Goal: Transaction & Acquisition: Purchase product/service

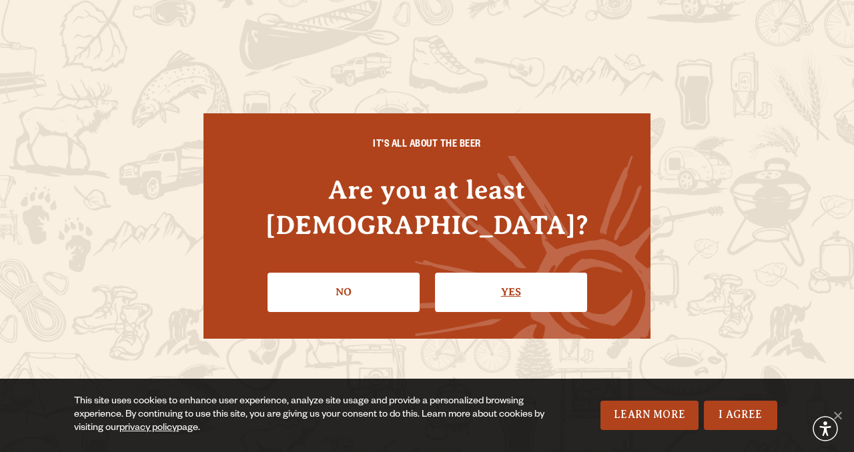
click at [506, 278] on link "Yes" at bounding box center [511, 292] width 152 height 39
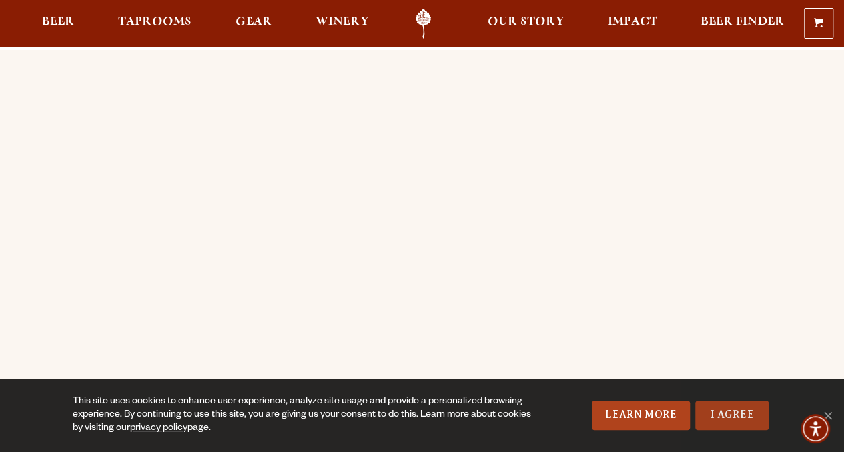
click at [743, 416] on link "I Agree" at bounding box center [731, 415] width 73 height 29
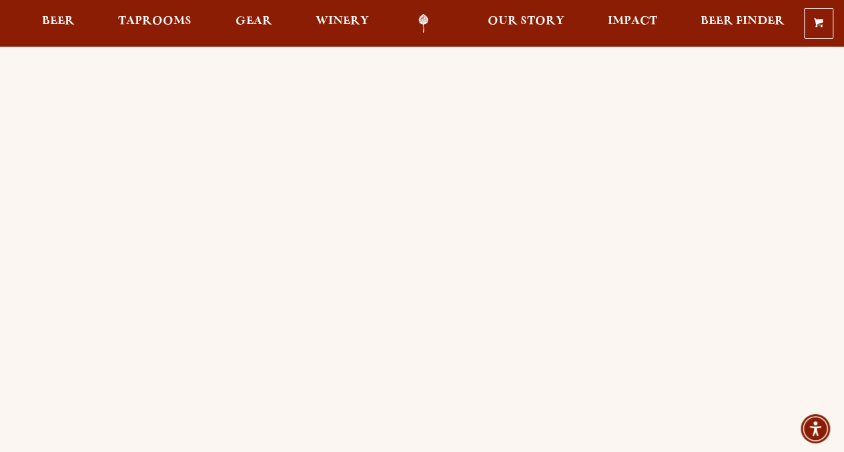
scroll to position [6, 0]
click at [63, 23] on span "Beer" at bounding box center [58, 21] width 33 height 11
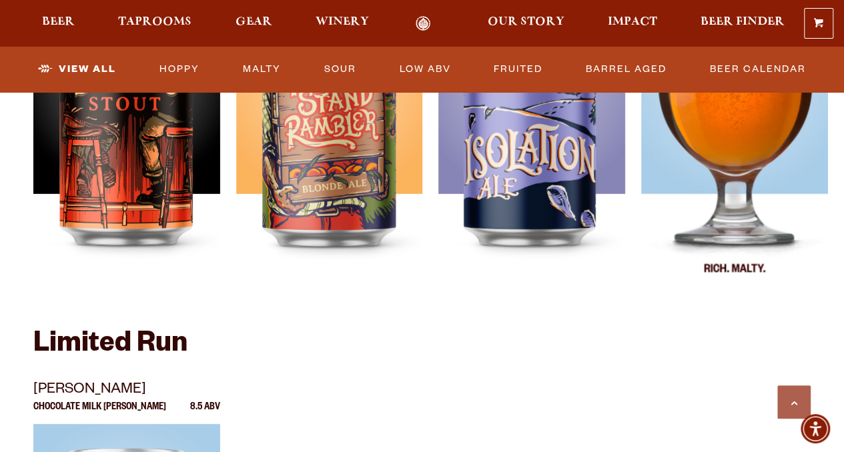
scroll to position [2034, 0]
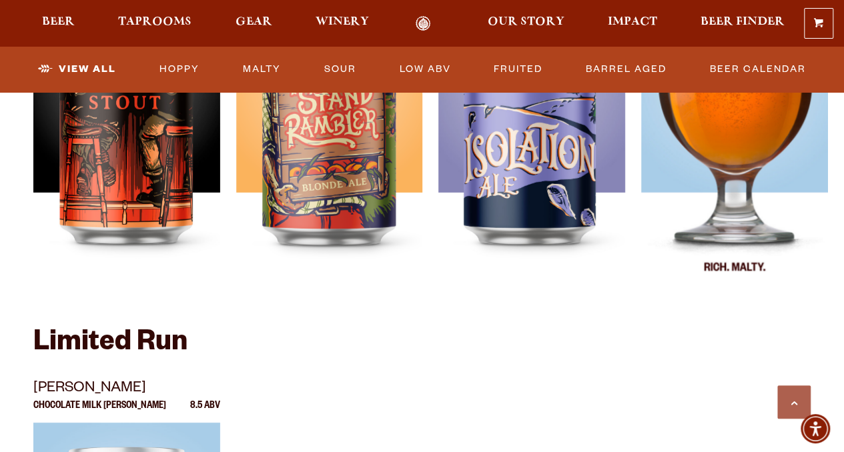
click at [728, 204] on img at bounding box center [734, 130] width 187 height 334
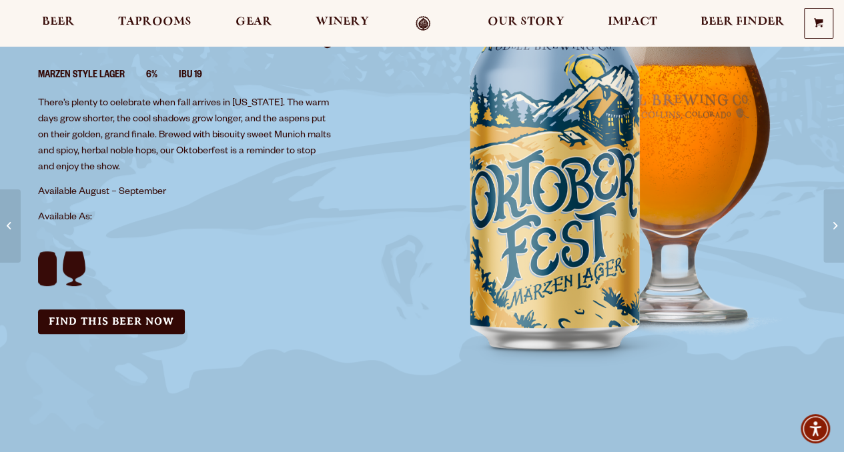
scroll to position [234, 0]
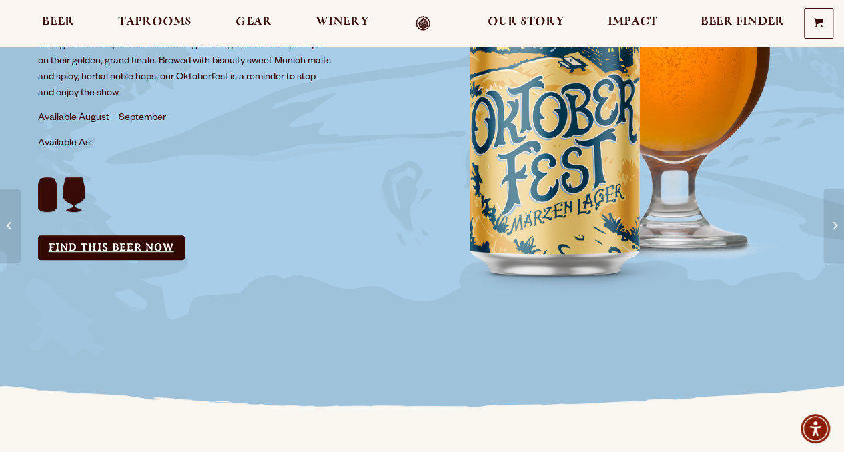
click at [104, 253] on link "Find this Beer Now" at bounding box center [111, 248] width 147 height 25
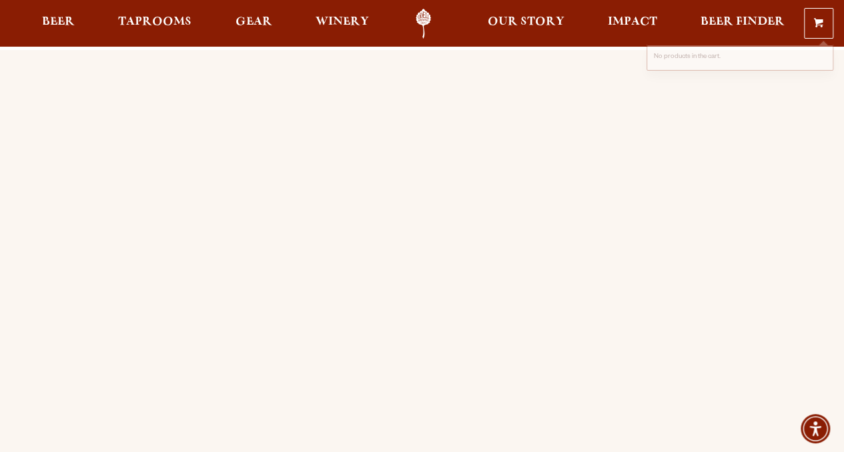
click at [823, 21] on link "0 Shopping Cart" at bounding box center [819, 23] width 28 height 29
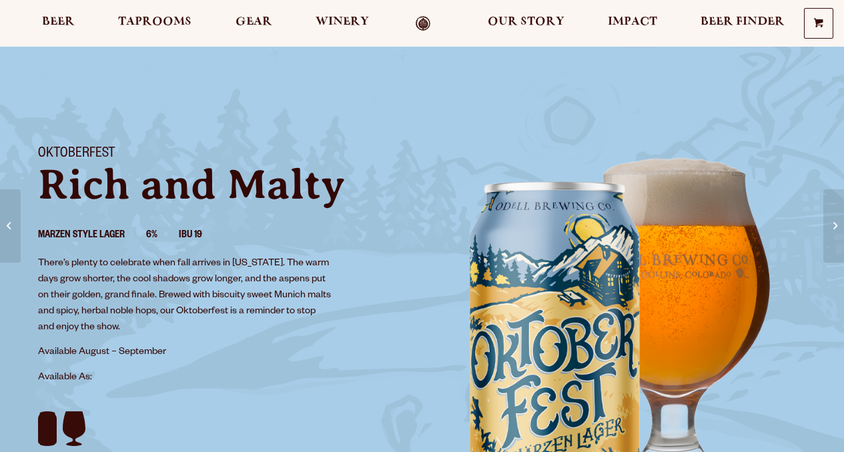
scroll to position [234, 0]
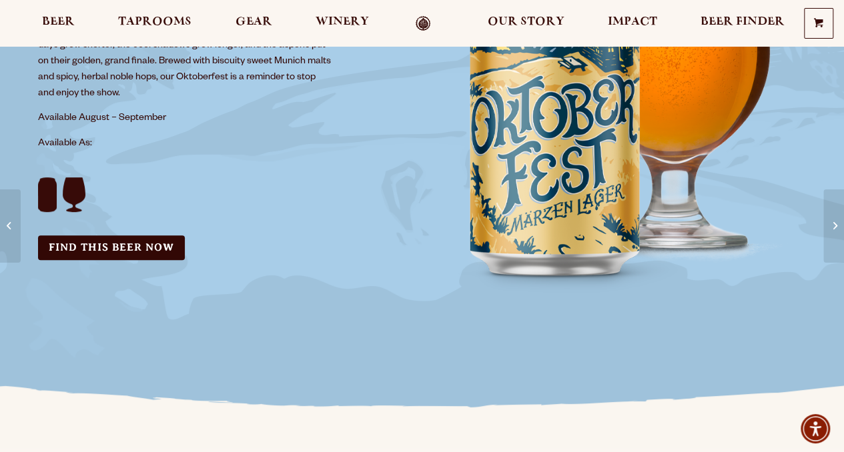
click at [186, 401] on section "Oktoberfest Rich and Malty Marzen Style Lager 6% IBU 19 There’s plenty to celeb…" at bounding box center [422, 107] width 844 height 683
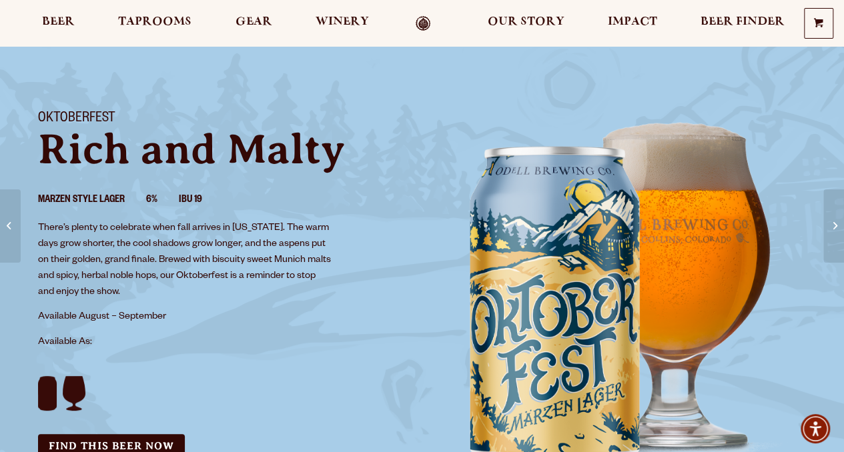
scroll to position [0, 0]
